Goal: Task Accomplishment & Management: Manage account settings

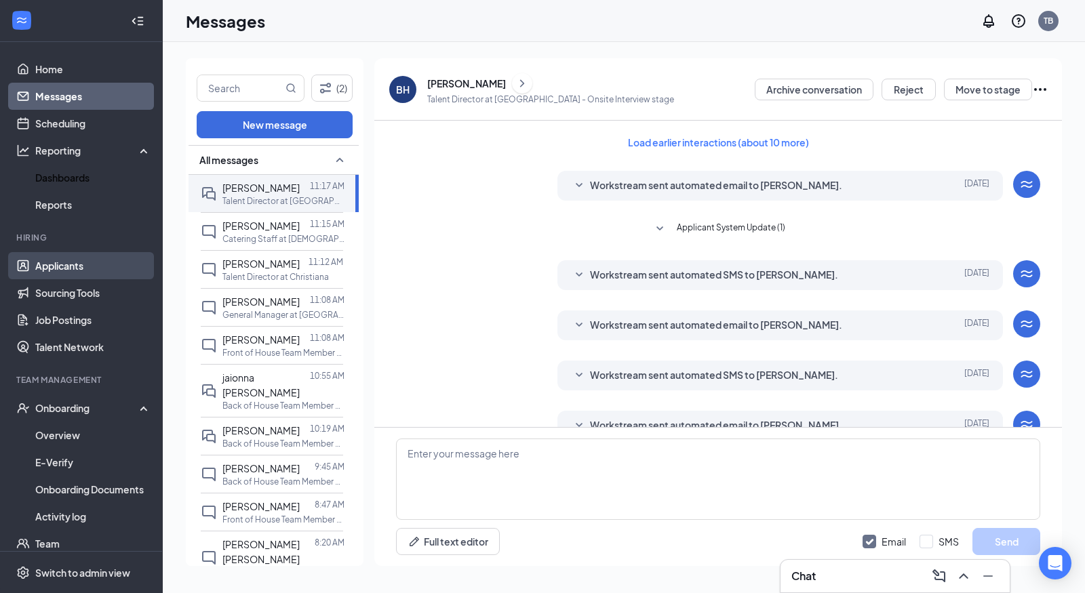
click at [65, 267] on link "Applicants" at bounding box center [93, 265] width 116 height 27
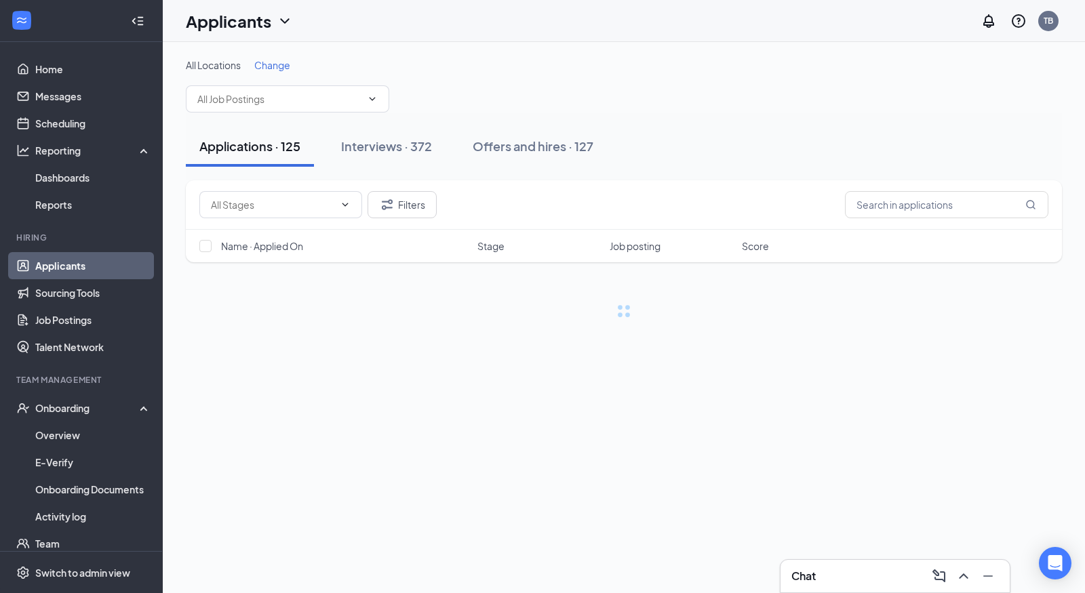
click at [952, 167] on div "Applications · 125 Interviews · 372 Offers and hires · 127" at bounding box center [624, 146] width 876 height 41
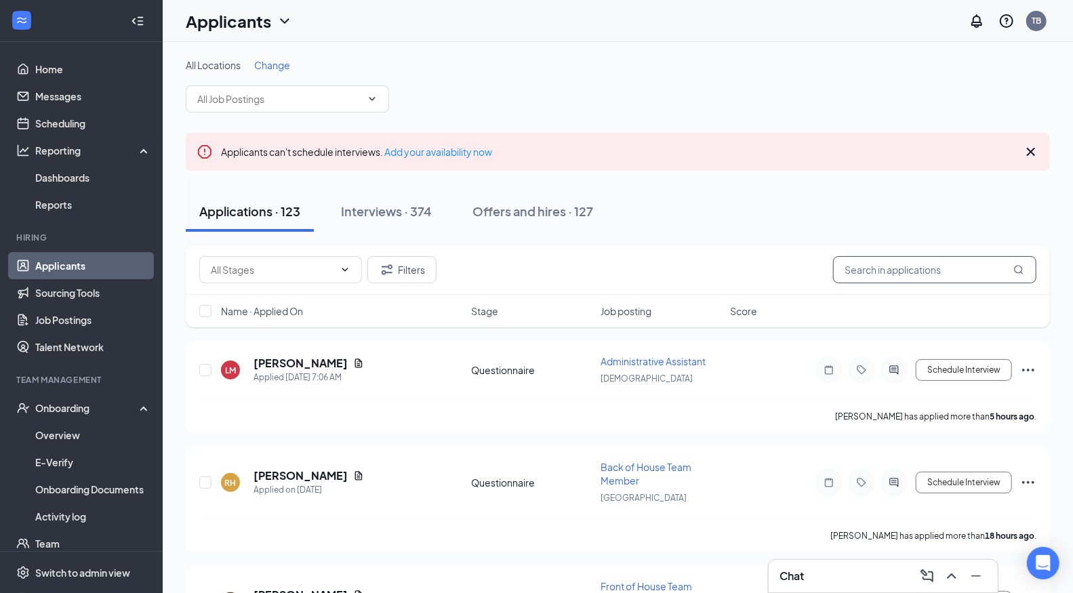
click at [893, 267] on input "text" at bounding box center [934, 269] width 203 height 27
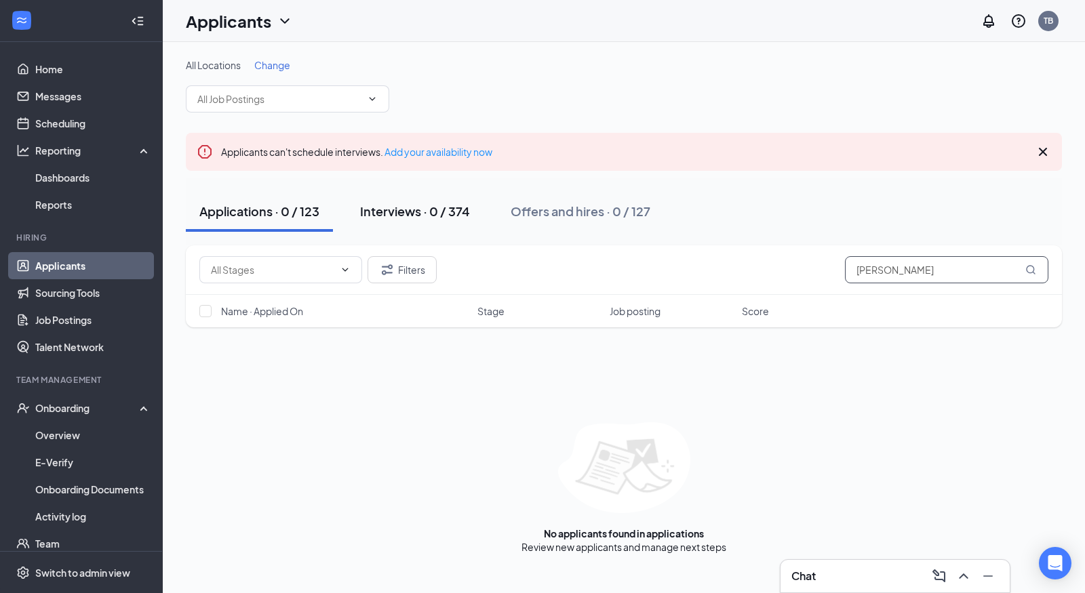
type input "[PERSON_NAME]"
click at [385, 207] on div "Interviews · 0 / 374" at bounding box center [415, 211] width 110 height 17
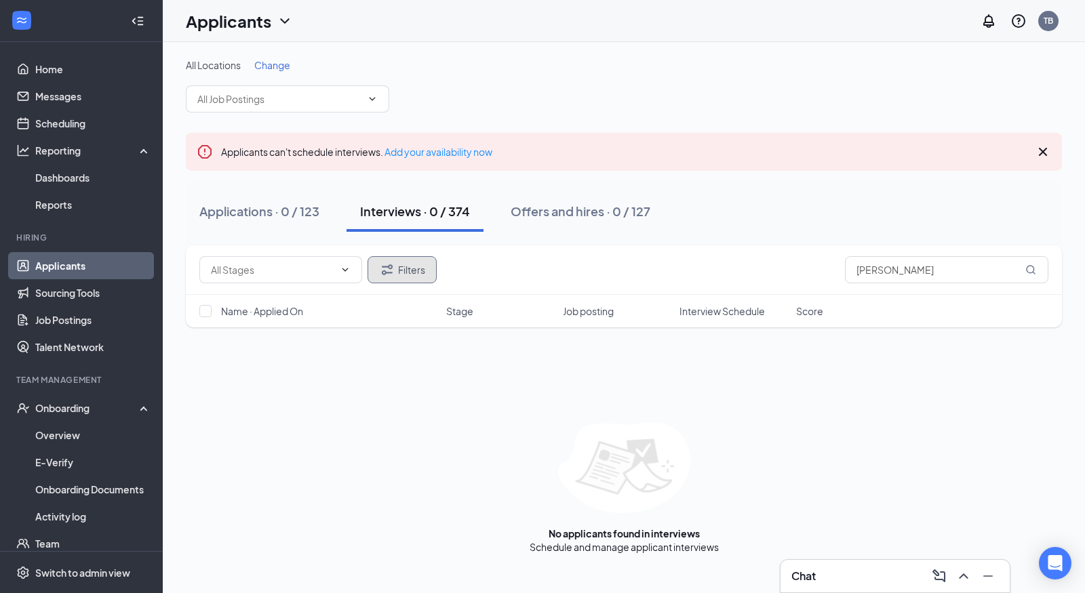
click at [414, 264] on button "Filters" at bounding box center [402, 269] width 69 height 27
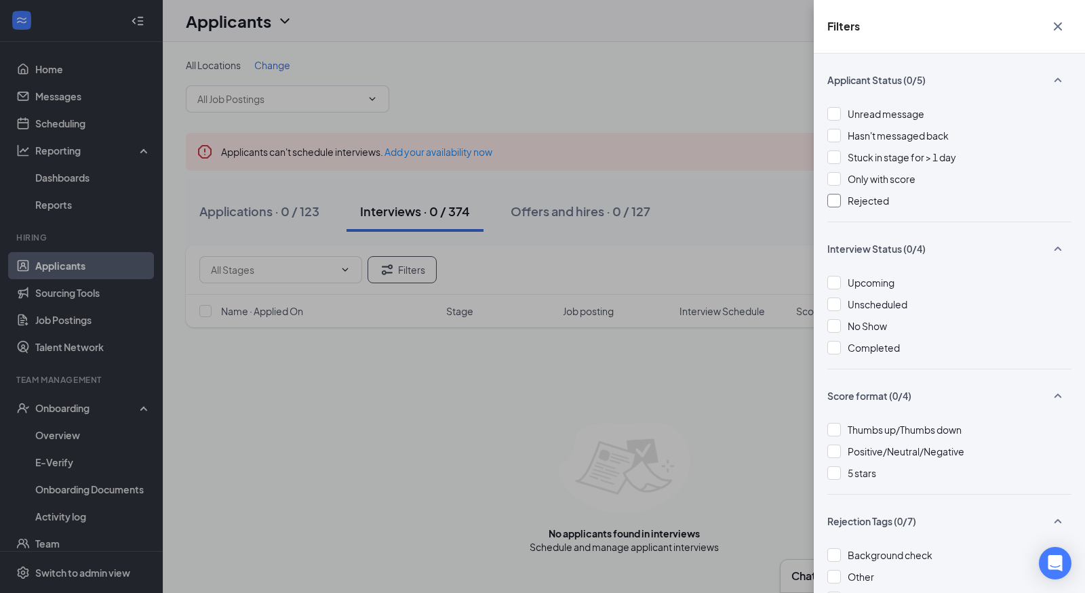
click at [874, 198] on span "Rejected" at bounding box center [868, 201] width 41 height 12
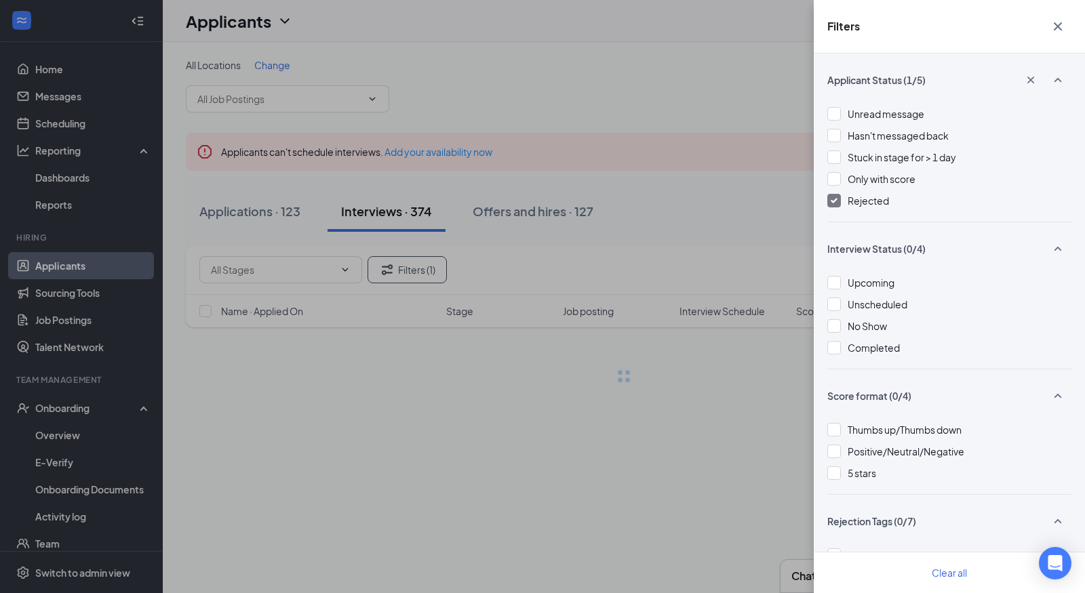
click at [648, 59] on div "Filters Applicant Status (1/5) Unread message Hasn't messaged back Stuck in sta…" at bounding box center [542, 296] width 1085 height 593
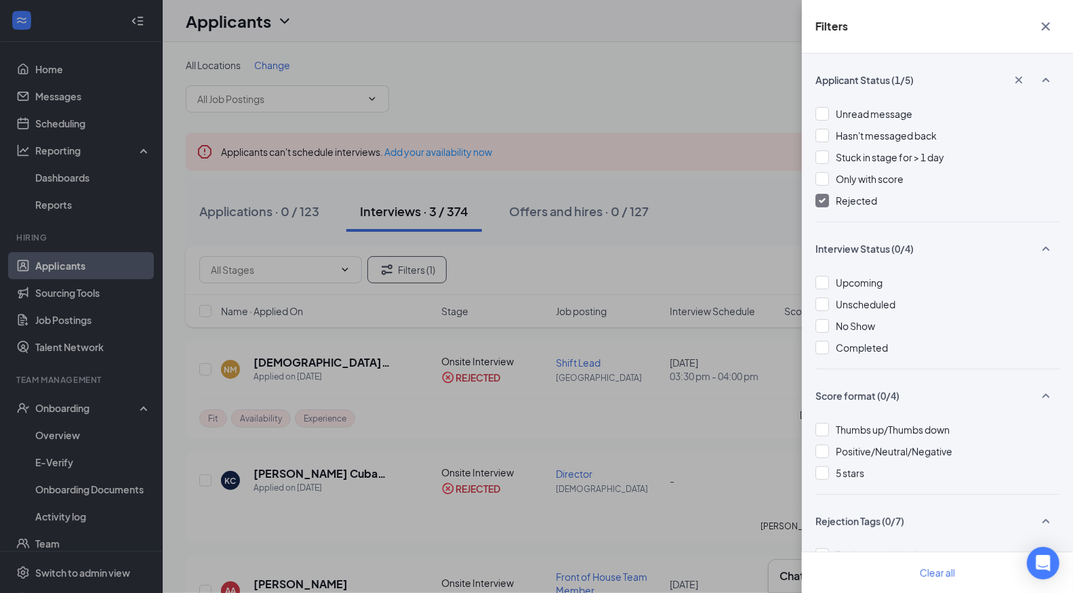
click at [1052, 29] on icon "Cross" at bounding box center [1046, 26] width 16 height 16
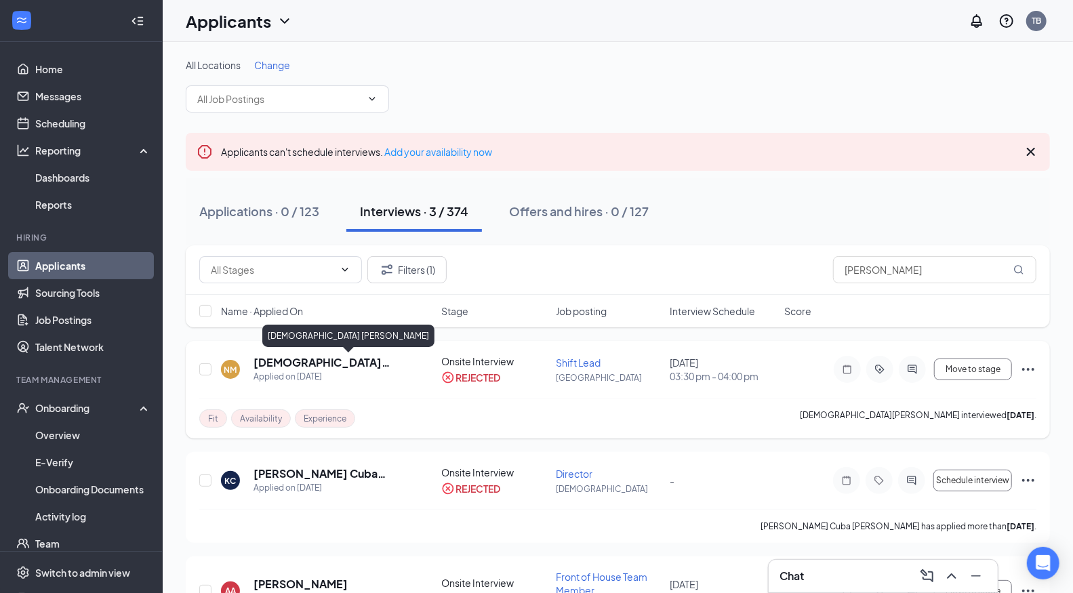
click at [315, 361] on h5 "[DEMOGRAPHIC_DATA] [PERSON_NAME]" at bounding box center [329, 362] width 151 height 15
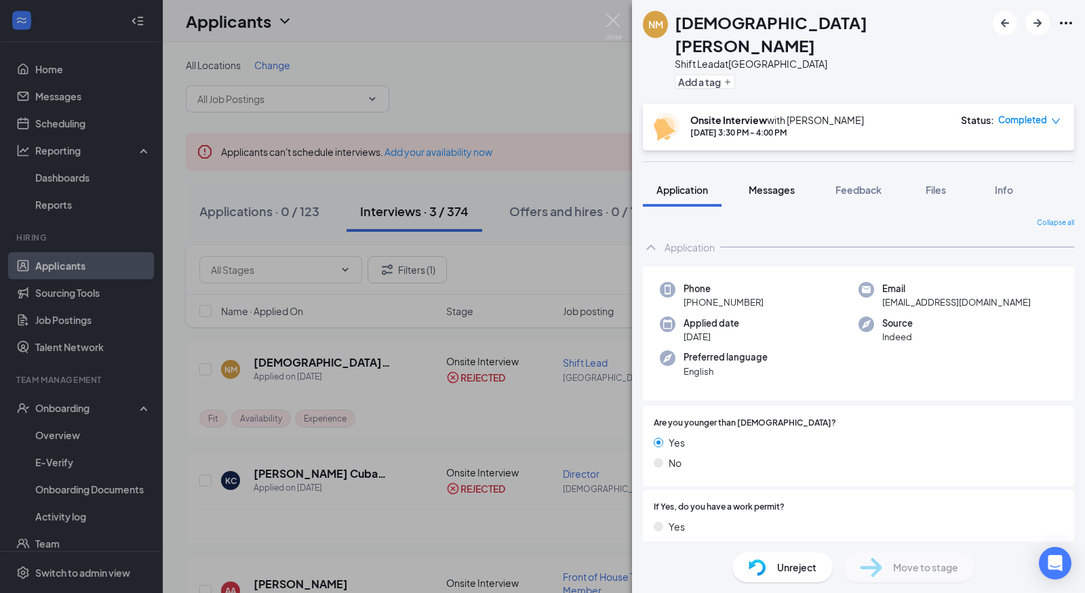
click at [774, 184] on span "Messages" at bounding box center [772, 190] width 46 height 12
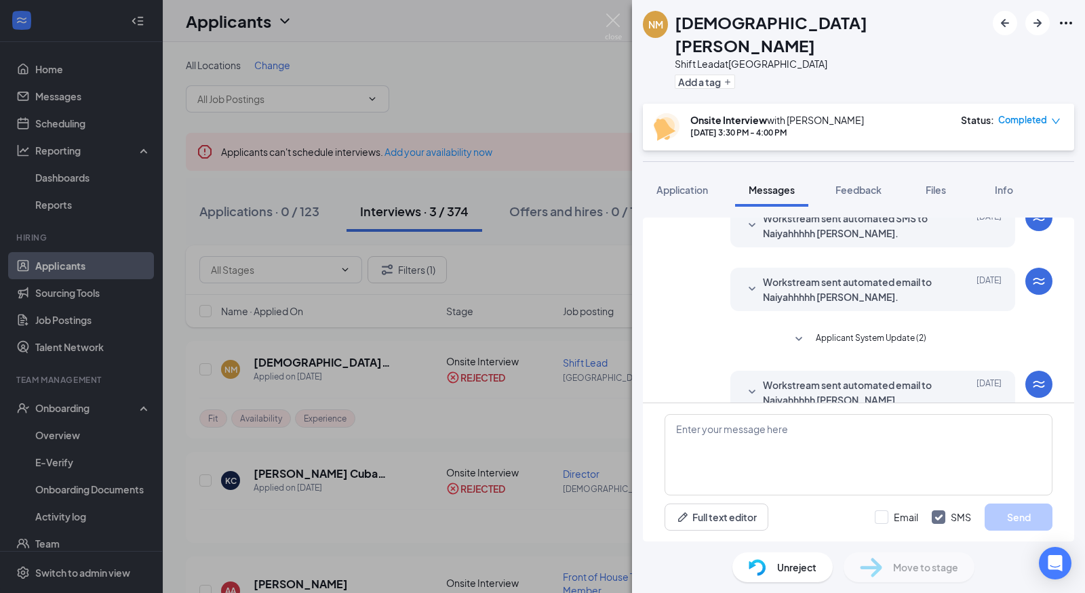
scroll to position [359, 0]
click at [872, 376] on span "Workstream sent automated email to Naiyahhhhh [PERSON_NAME]." at bounding box center [852, 391] width 178 height 30
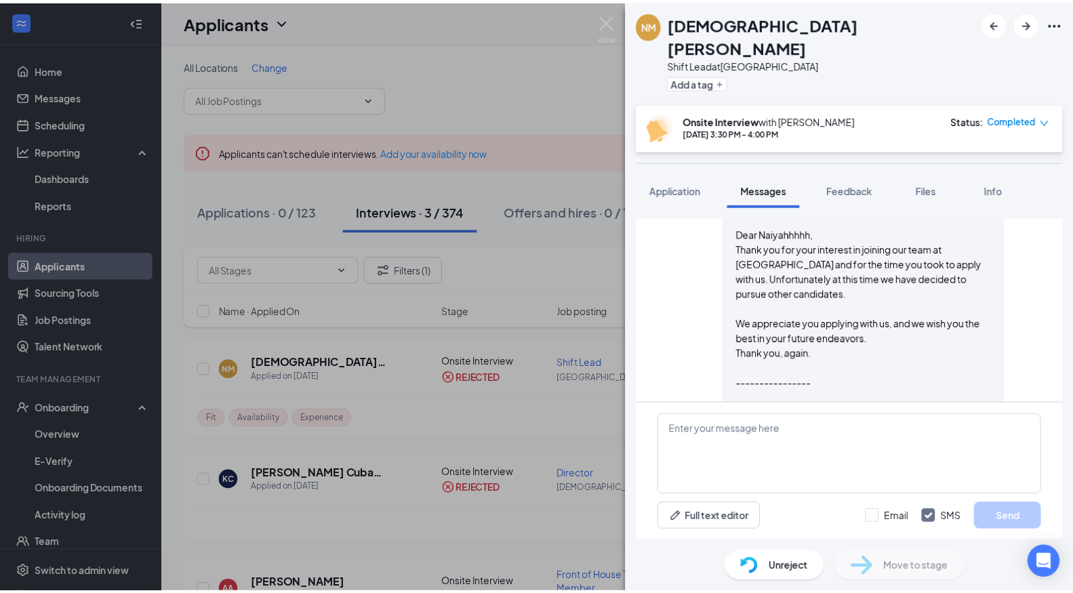
scroll to position [551, 0]
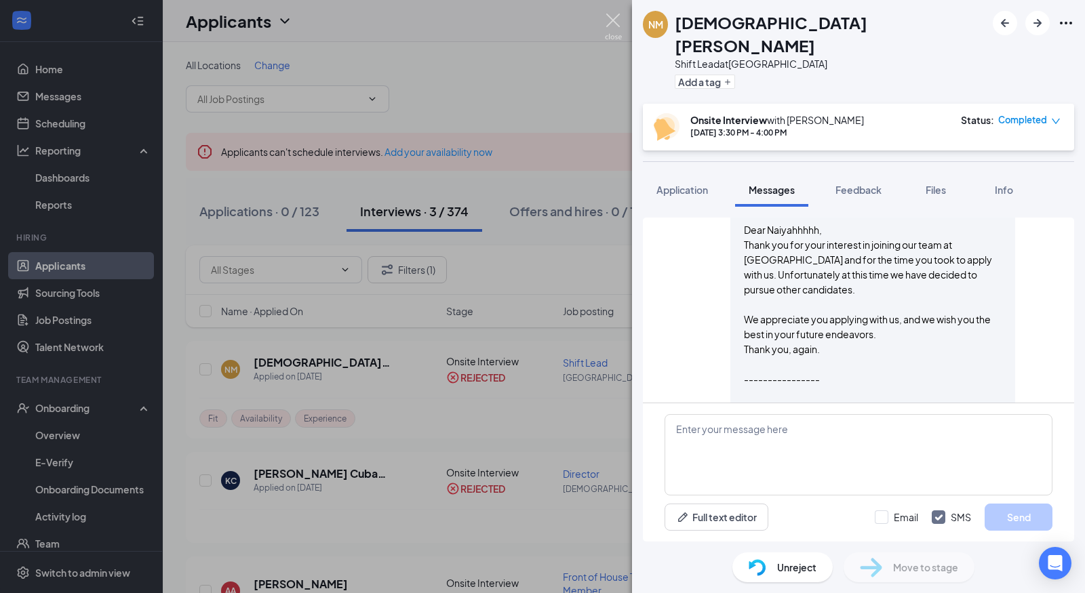
click at [606, 24] on img at bounding box center [613, 27] width 17 height 26
